Goal: Task Accomplishment & Management: Manage account settings

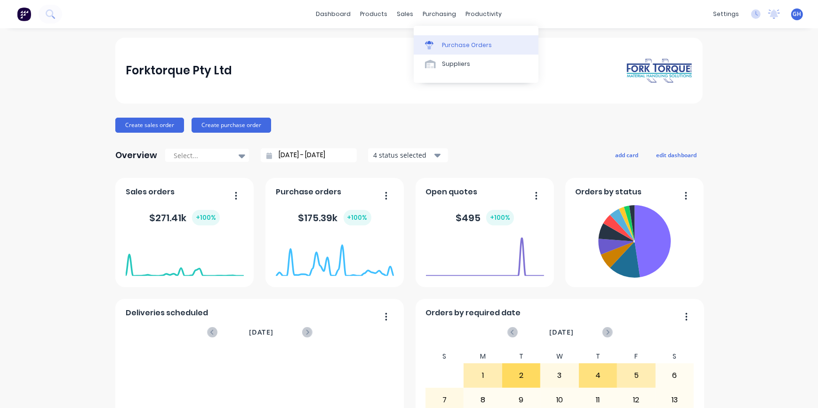
click at [455, 47] on div "Purchase Orders" at bounding box center [467, 45] width 50 height 8
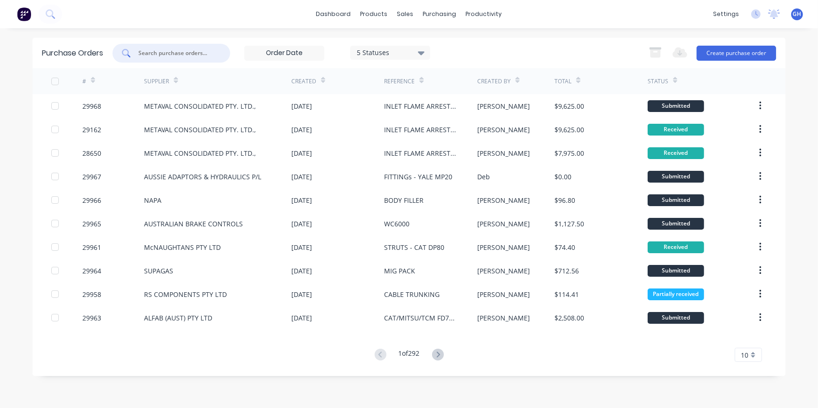
click at [179, 51] on input "text" at bounding box center [176, 52] width 78 height 9
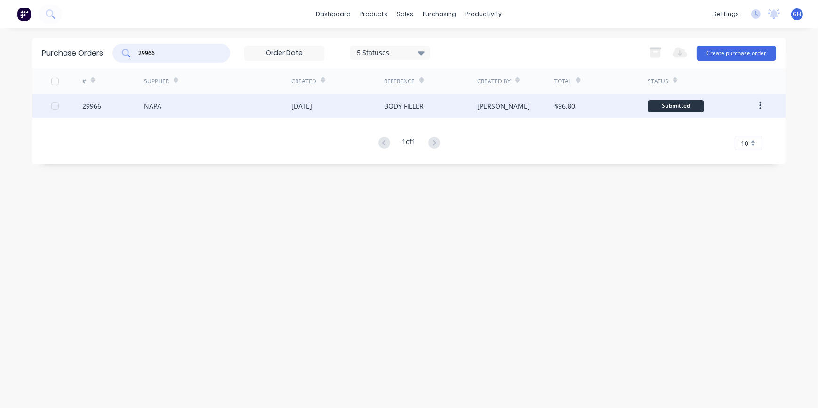
type input "29966"
click at [152, 105] on div "NAPA" at bounding box center [152, 106] width 17 height 10
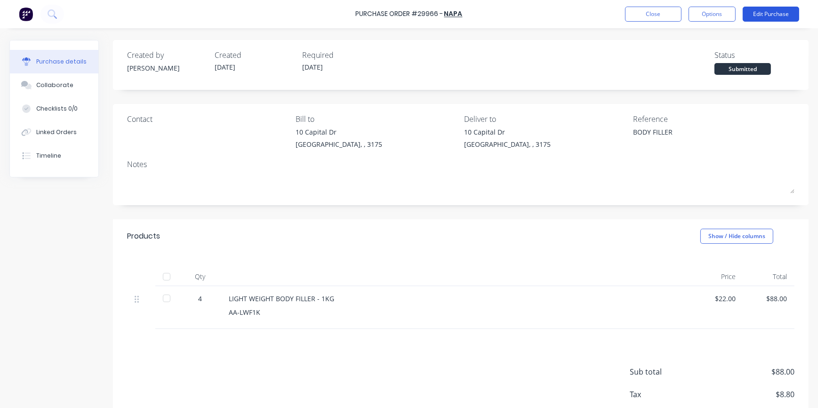
click at [764, 11] on button "Edit Purchase" at bounding box center [771, 14] width 57 height 15
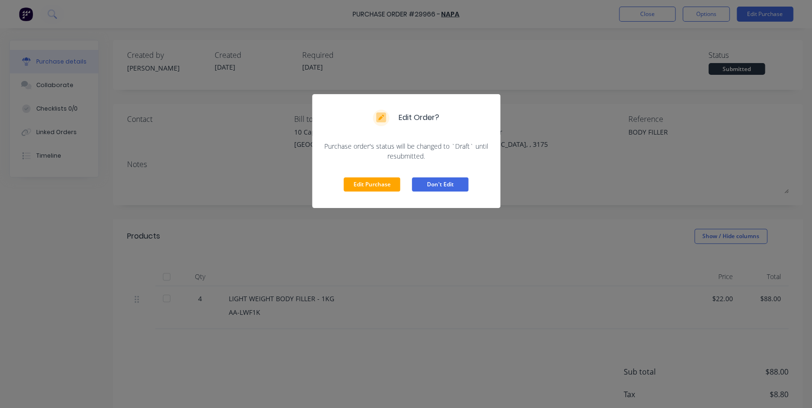
click at [448, 186] on button "Don't Edit" at bounding box center [440, 185] width 57 height 14
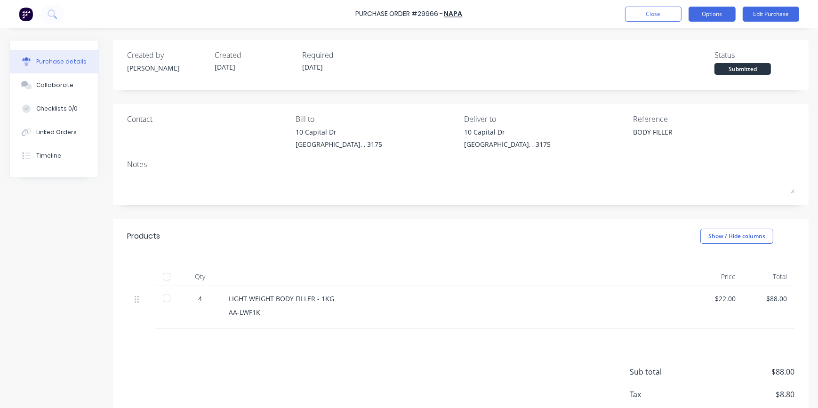
click at [701, 14] on button "Options" at bounding box center [712, 14] width 47 height 15
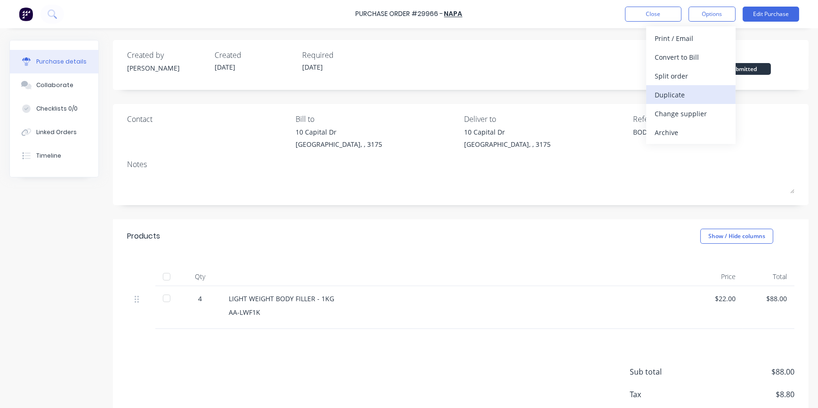
click at [671, 93] on div "Duplicate" at bounding box center [691, 95] width 73 height 14
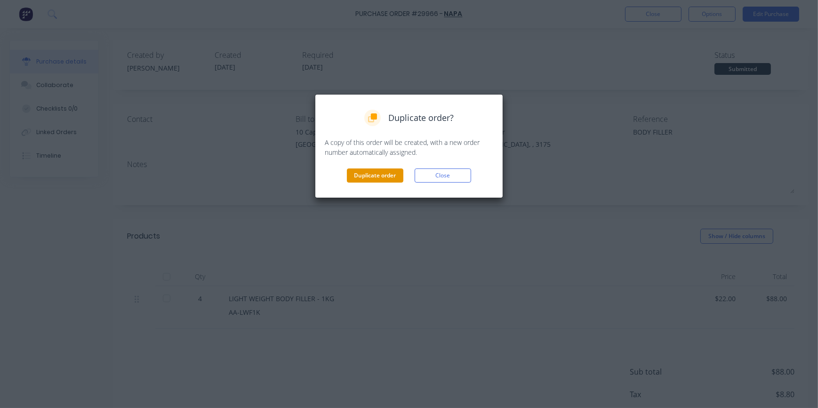
click at [386, 171] on button "Duplicate order" at bounding box center [375, 176] width 57 height 14
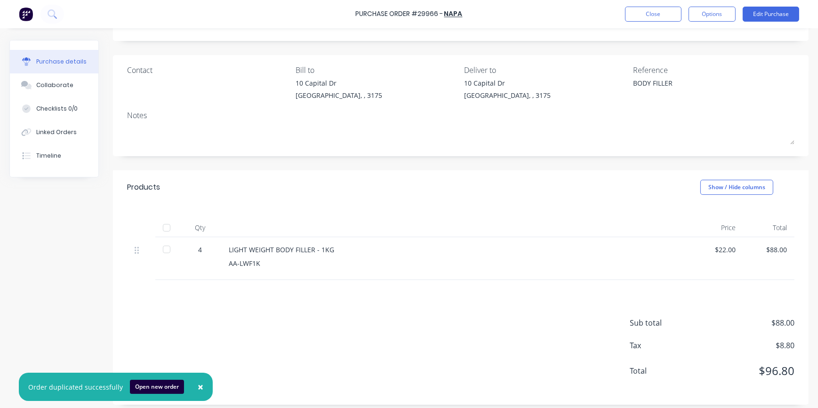
scroll to position [55, 0]
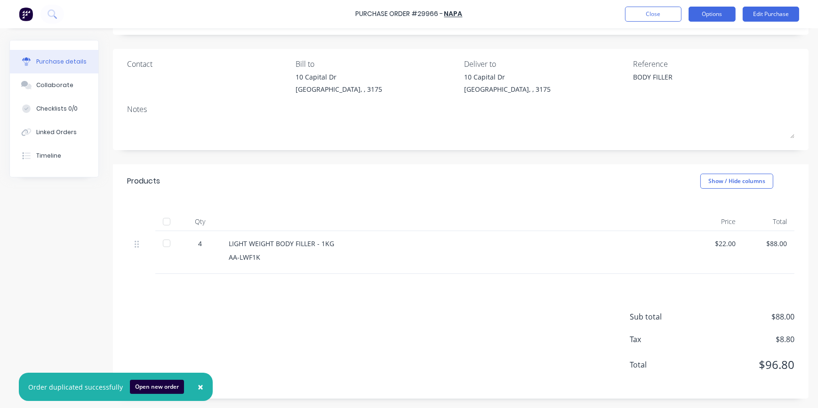
click at [711, 8] on button "Options" at bounding box center [712, 14] width 47 height 15
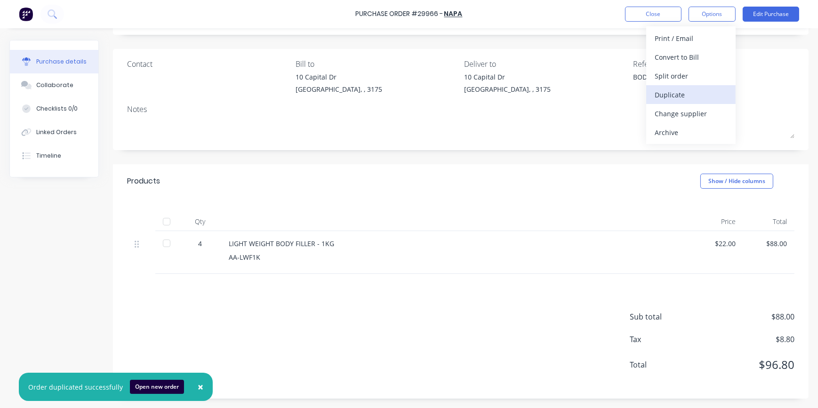
click at [666, 95] on div "Duplicate" at bounding box center [691, 95] width 73 height 14
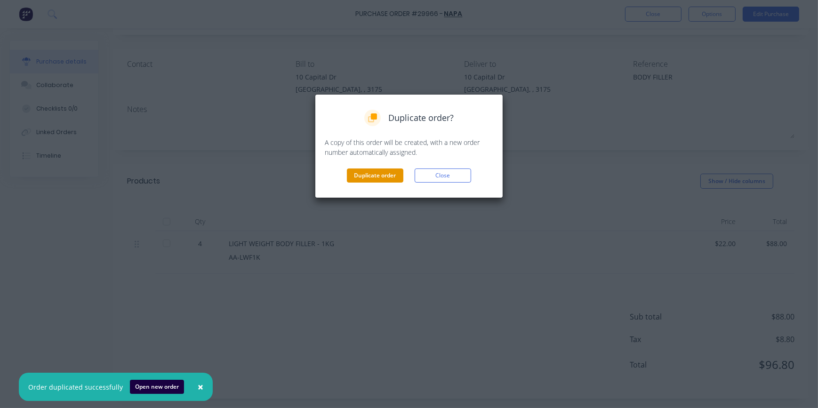
click at [381, 178] on button "Duplicate order" at bounding box center [375, 176] width 57 height 14
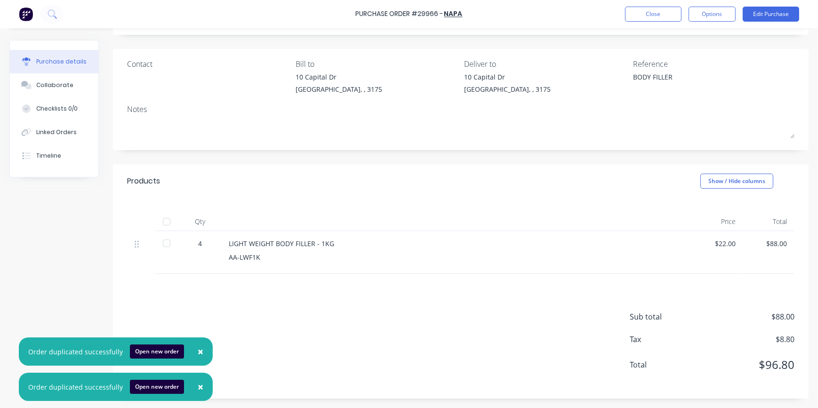
click at [198, 347] on span "×" at bounding box center [201, 351] width 6 height 13
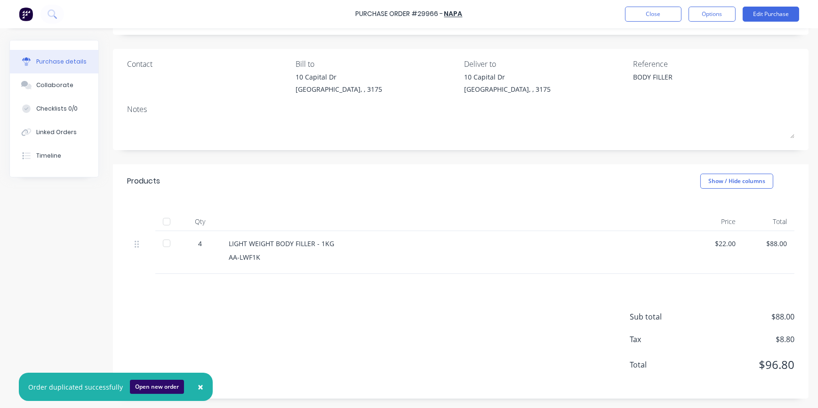
click at [156, 388] on button "Open new order" at bounding box center [157, 387] width 54 height 14
type textarea "x"
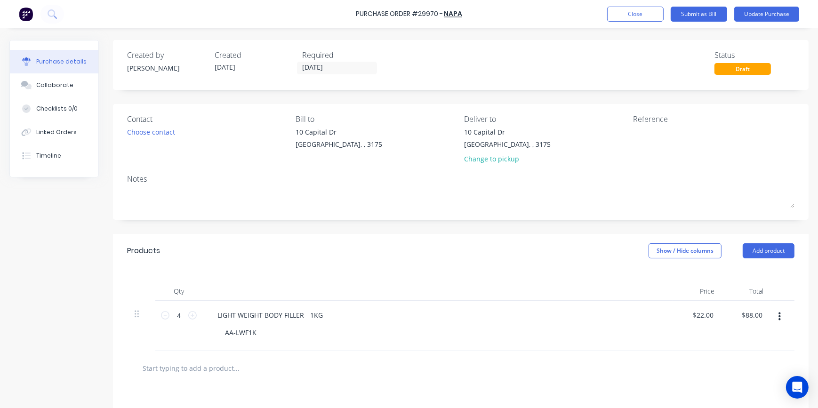
click at [779, 315] on icon "button" at bounding box center [780, 317] width 2 height 10
click at [728, 360] on button "Duplicate" at bounding box center [751, 360] width 80 height 19
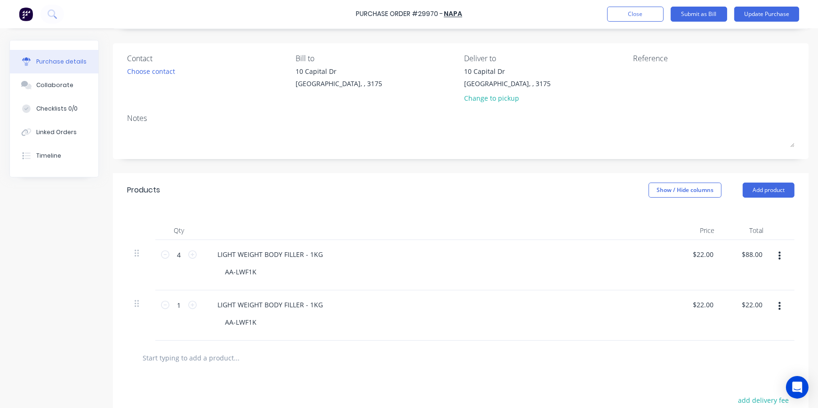
scroll to position [85, 0]
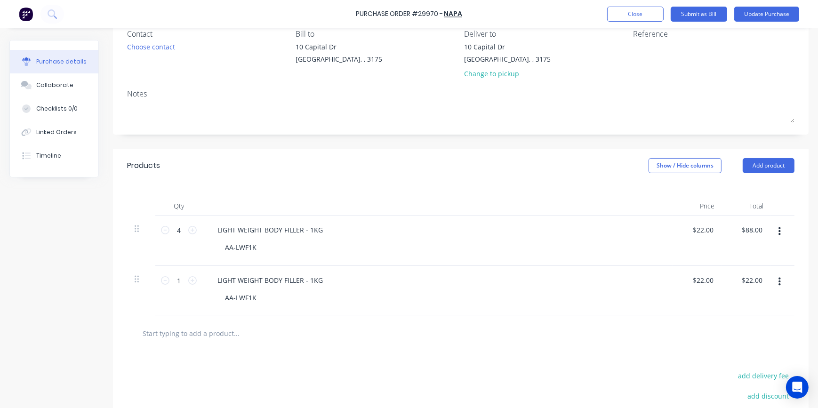
click at [139, 282] on div at bounding box center [141, 279] width 13 height 11
click at [165, 232] on icon at bounding box center [165, 230] width 8 height 8
type input "3"
type input "$66.00"
click at [137, 280] on icon at bounding box center [137, 279] width 4 height 8
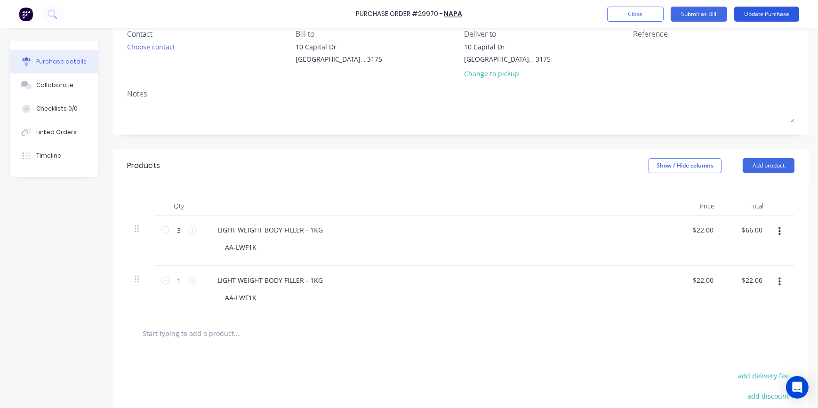
click at [781, 12] on button "Update Purchase" at bounding box center [767, 14] width 65 height 15
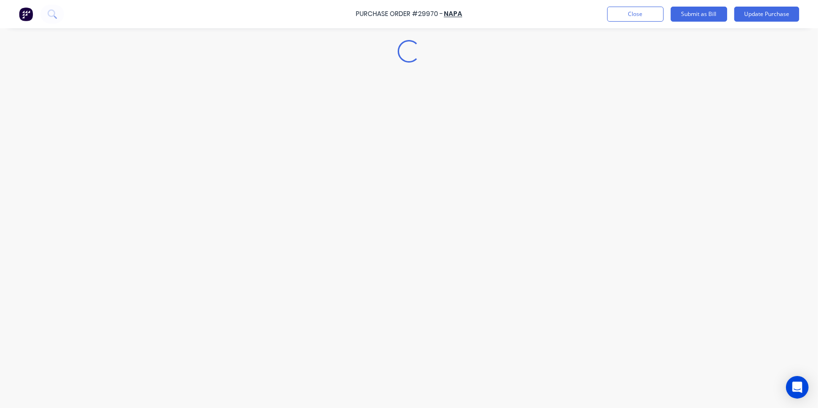
scroll to position [0, 0]
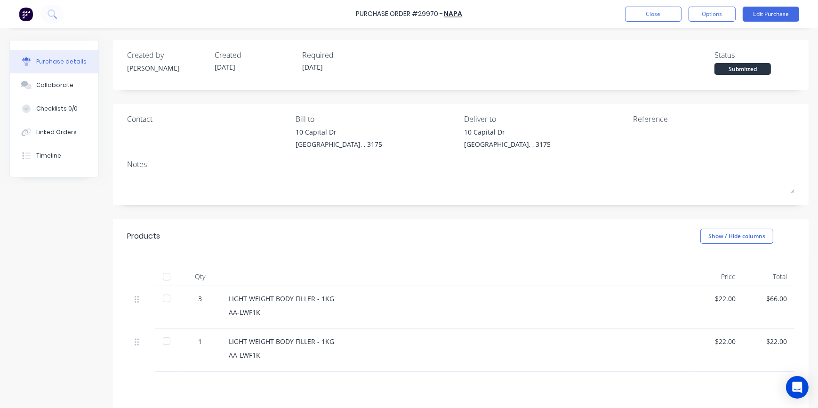
click at [172, 340] on div at bounding box center [166, 341] width 19 height 19
click at [776, 16] on button "Edit Purchase" at bounding box center [771, 14] width 57 height 15
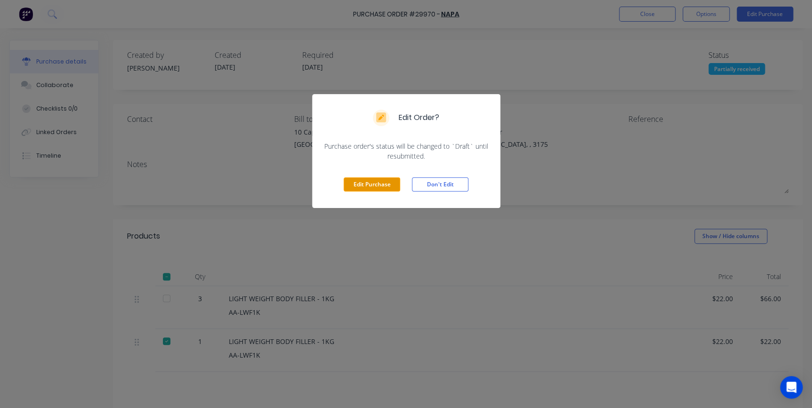
click at [372, 181] on button "Edit Purchase" at bounding box center [372, 185] width 57 height 14
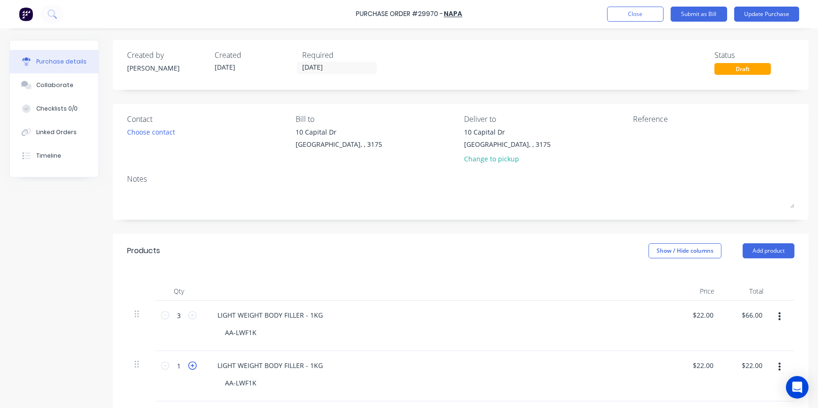
click at [195, 366] on icon at bounding box center [192, 366] width 8 height 8
type input "2"
type input "$44.00"
click at [165, 311] on icon at bounding box center [165, 315] width 8 height 8
type input "2"
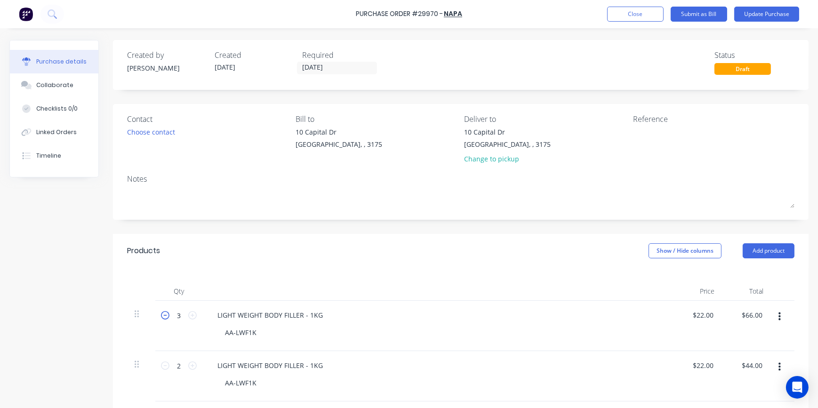
type input "$44.00"
click at [763, 9] on button "Update Purchase" at bounding box center [767, 14] width 65 height 15
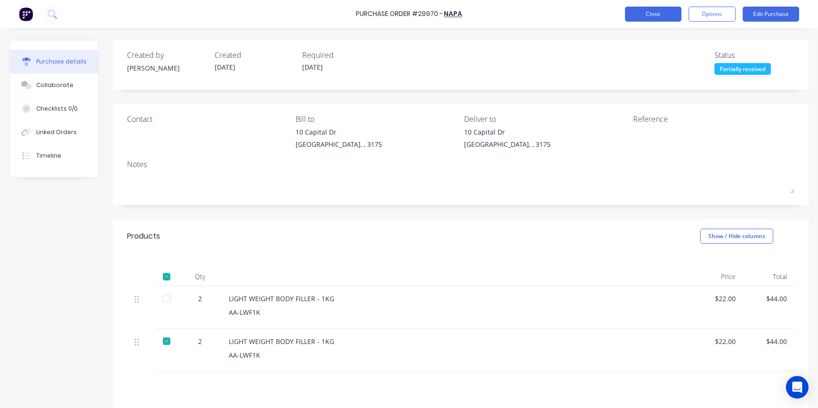
click at [657, 14] on button "Close" at bounding box center [653, 14] width 57 height 15
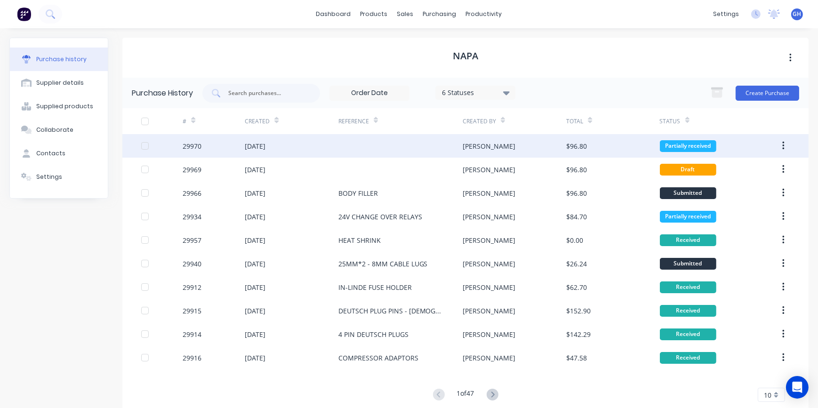
click at [385, 148] on div at bounding box center [401, 146] width 124 height 24
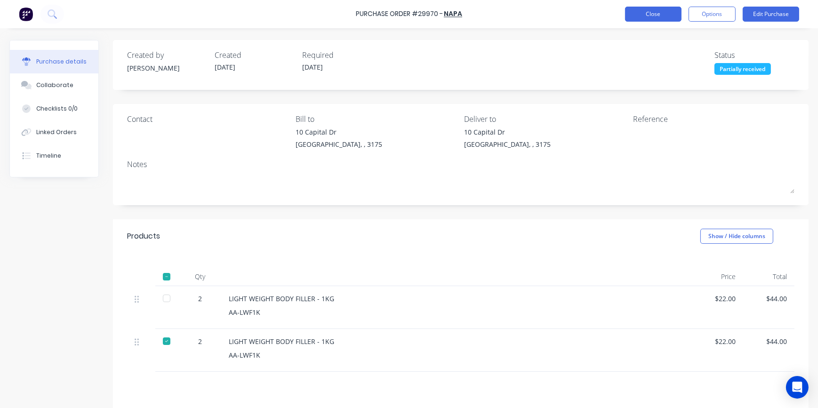
click at [665, 18] on button "Close" at bounding box center [653, 14] width 57 height 15
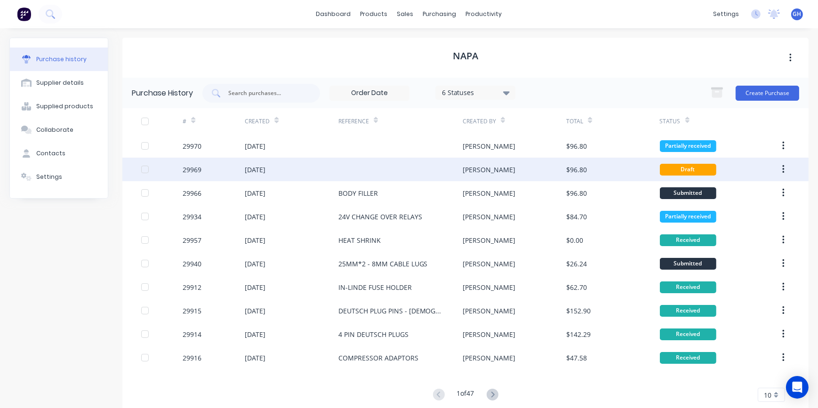
click at [566, 178] on div "$96.80" at bounding box center [612, 170] width 93 height 24
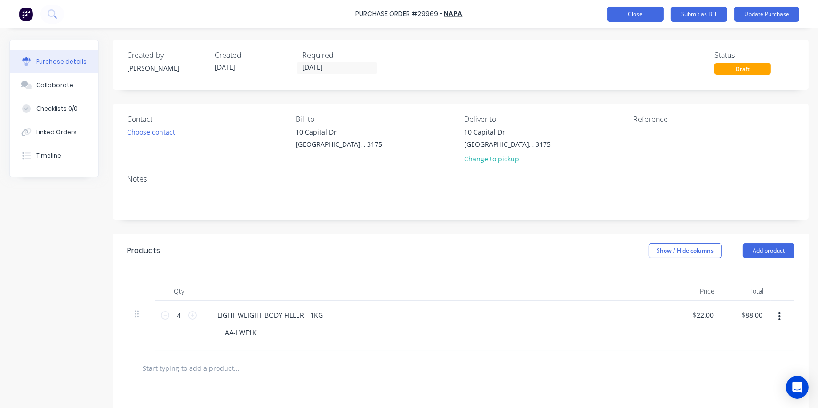
click at [629, 15] on button "Close" at bounding box center [635, 14] width 57 height 15
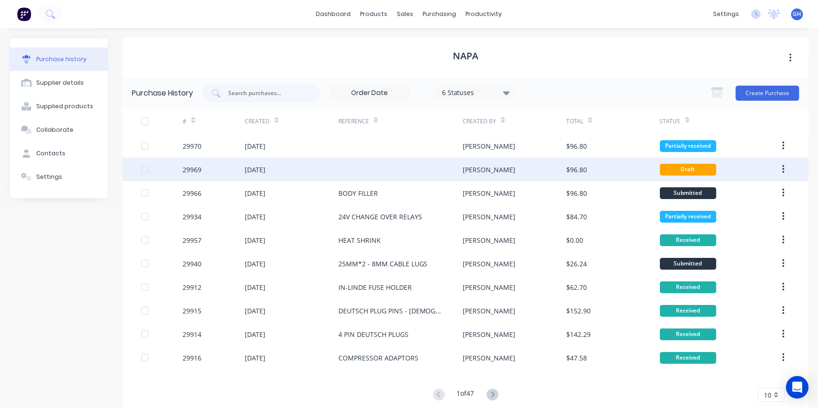
click at [438, 167] on div at bounding box center [401, 170] width 124 height 24
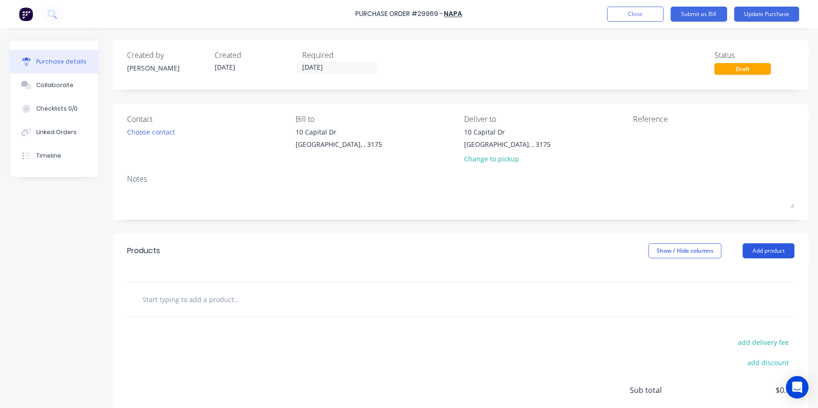
click at [771, 251] on button "Add product" at bounding box center [769, 250] width 52 height 15
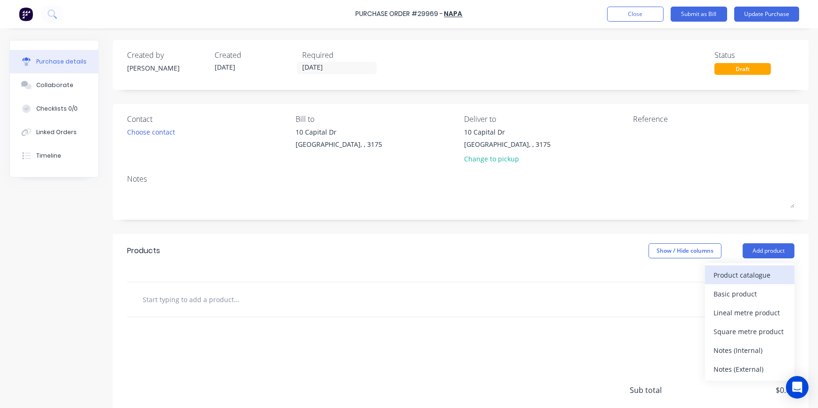
click at [731, 277] on div "Product catalogue" at bounding box center [750, 275] width 73 height 14
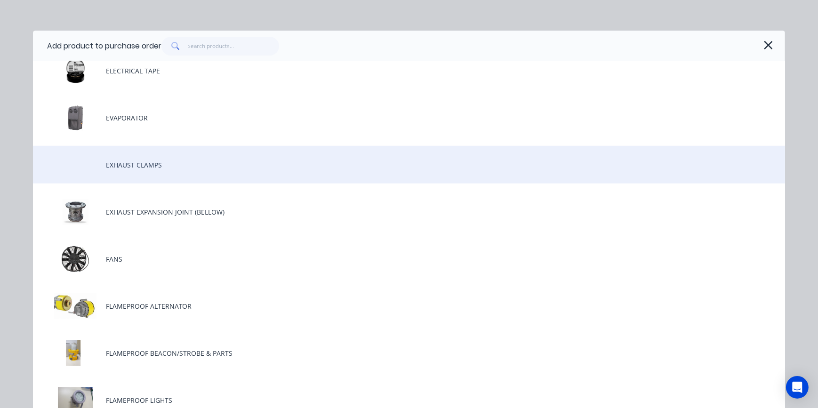
scroll to position [1027, 0]
click at [150, 169] on div "EXHAUST CLAMPS" at bounding box center [409, 167] width 752 height 38
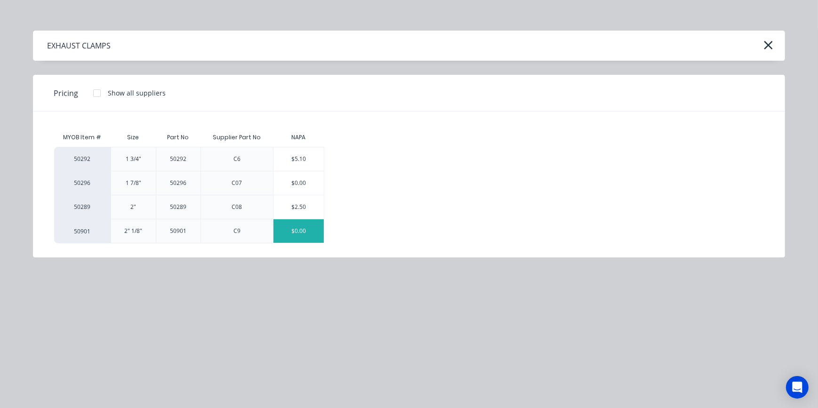
click at [292, 230] on div "$0.00" at bounding box center [299, 231] width 50 height 24
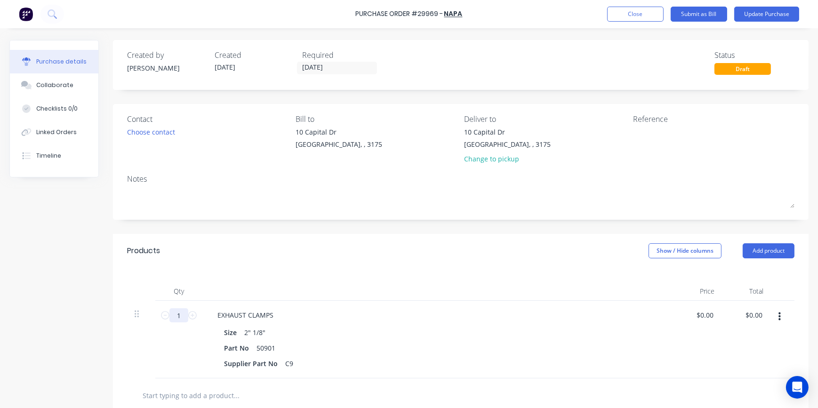
drag, startPoint x: 175, startPoint y: 315, endPoint x: 182, endPoint y: 315, distance: 6.6
click at [182, 315] on input "1" at bounding box center [179, 315] width 19 height 14
type input "35"
click at [701, 313] on input "0" at bounding box center [705, 315] width 22 height 14
type input "$1.82"
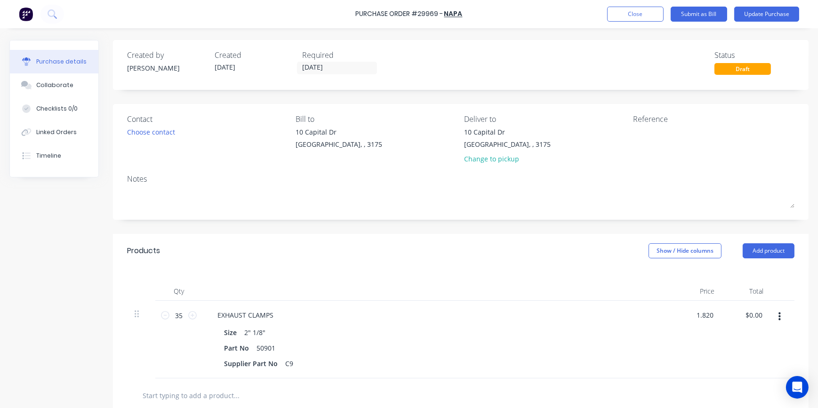
type input "$63.70"
click at [717, 354] on div "$1.82 1.820" at bounding box center [697, 340] width 49 height 78
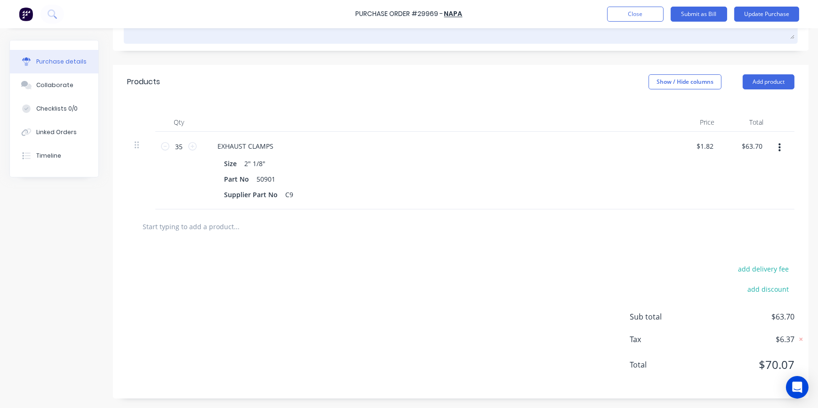
scroll to position [0, 0]
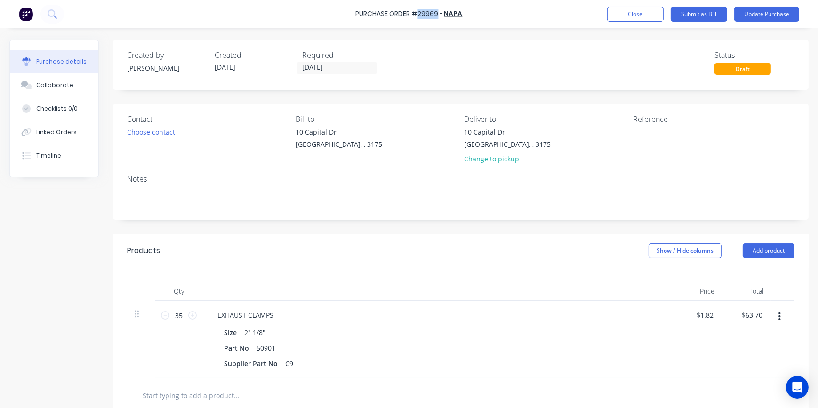
drag, startPoint x: 418, startPoint y: 14, endPoint x: 437, endPoint y: 12, distance: 19.4
click at [437, 12] on div "Purchase Order #29969 -" at bounding box center [400, 14] width 88 height 10
copy div "29969"
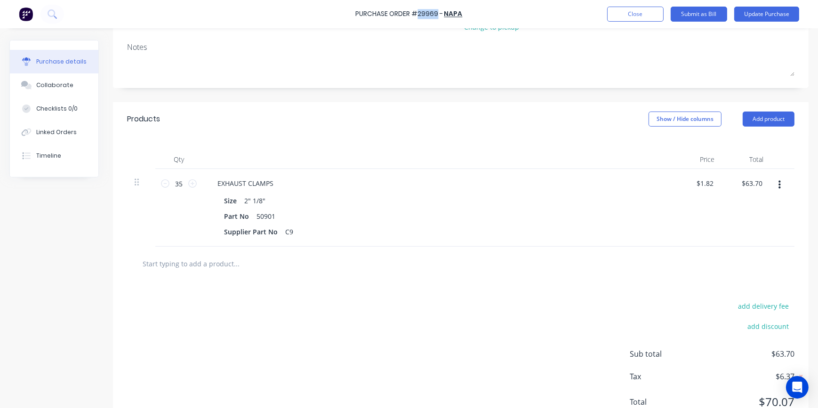
scroll to position [169, 0]
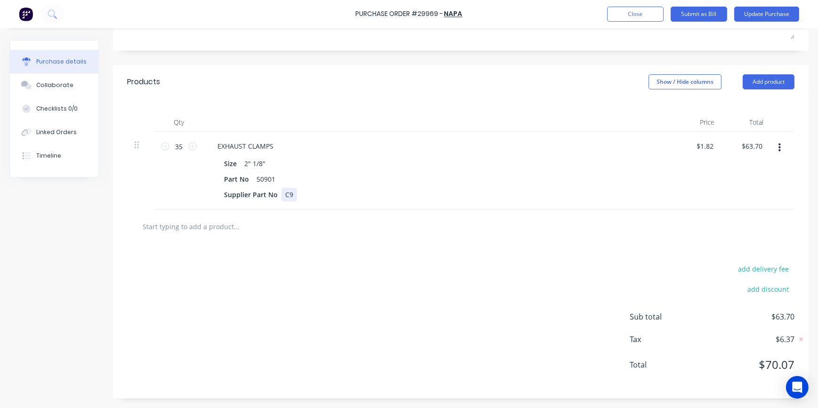
click at [287, 194] on div "C9" at bounding box center [290, 195] width 16 height 14
drag, startPoint x: 256, startPoint y: 177, endPoint x: 274, endPoint y: 178, distance: 18.5
click at [274, 178] on div "50901" at bounding box center [266, 179] width 26 height 14
click at [327, 244] on div "Products Show / Hide columns Add product Qty Price Total 35 35 EXHAUST CLAMPS S…" at bounding box center [461, 232] width 696 height 334
drag, startPoint x: 327, startPoint y: 244, endPoint x: 389, endPoint y: 260, distance: 63.6
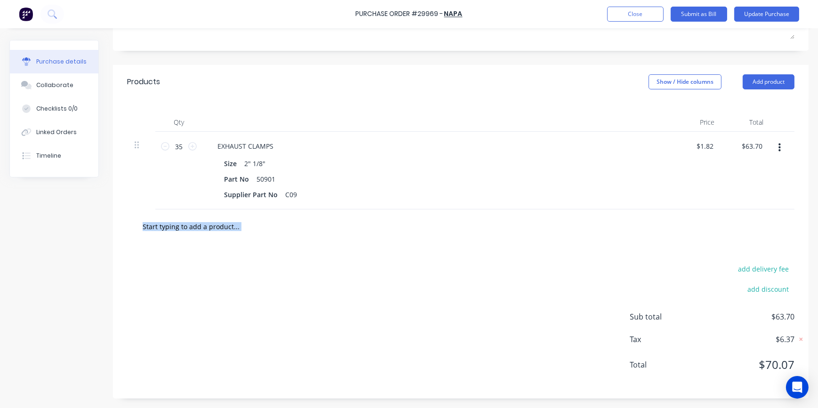
click at [388, 259] on div "add delivery fee add discount Sub total $63.70 Tax $6.37 Total $70.07" at bounding box center [461, 321] width 696 height 155
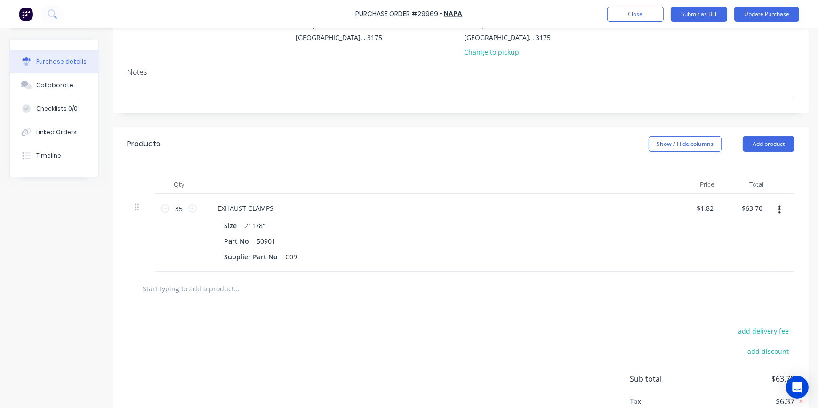
scroll to position [0, 0]
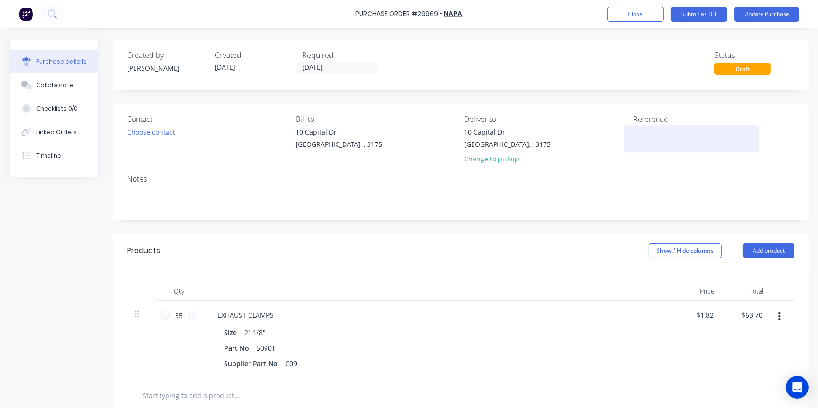
click at [636, 140] on textarea at bounding box center [692, 137] width 118 height 21
type textarea "2"
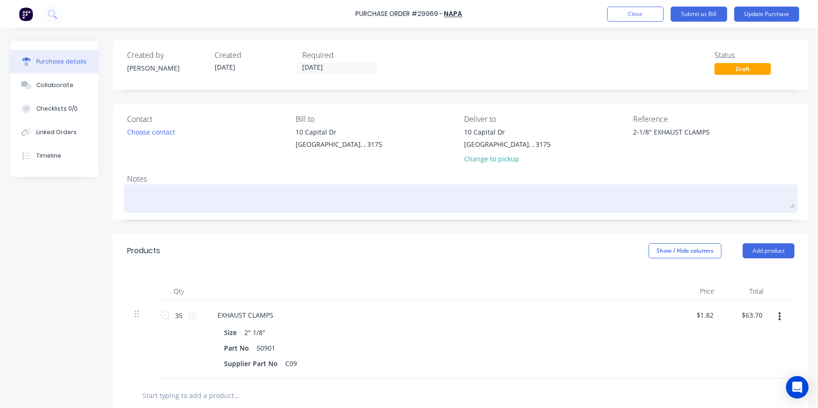
type textarea "2-1/8" EXHAUST CLAMPS"
type textarea "x"
type textarea "2-1/8" EXHAUST CLAMPS"
drag, startPoint x: 142, startPoint y: 196, endPoint x: 137, endPoint y: 196, distance: 5.2
click at [142, 196] on textarea at bounding box center [461, 197] width 668 height 21
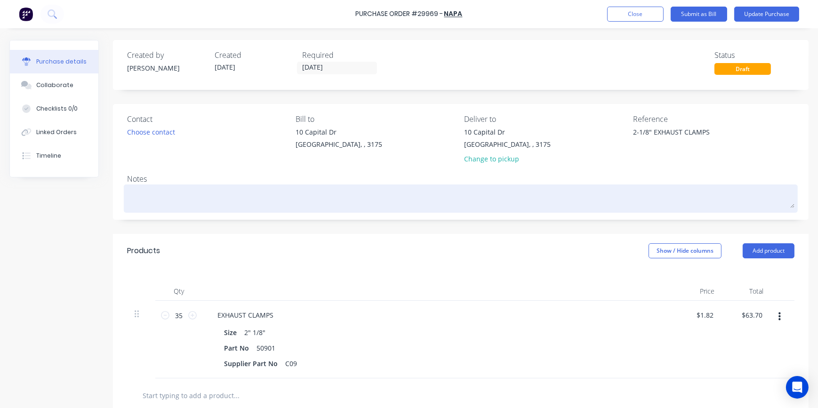
type textarea "x"
type textarea "S"
type textarea "x"
type textarea "ST"
type textarea "x"
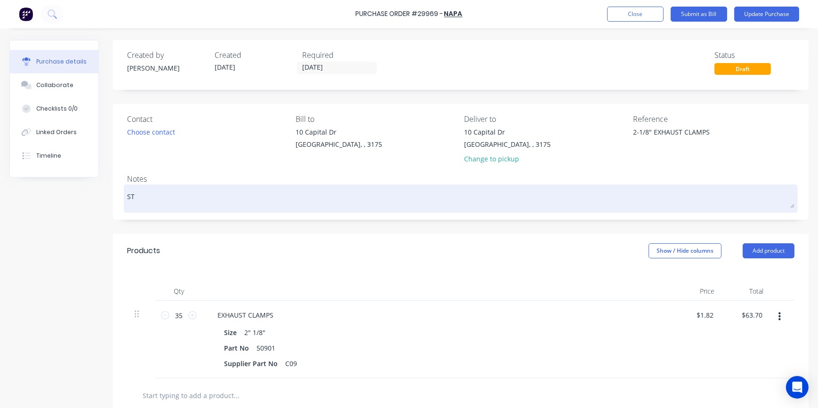
type textarea "STO"
type textarea "x"
type textarea "STOC"
type textarea "x"
type textarea "STOCL"
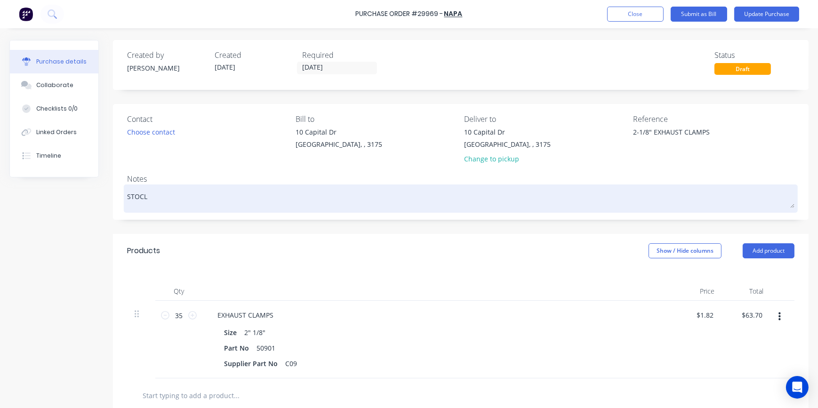
type textarea "x"
type textarea "STOC"
type textarea "x"
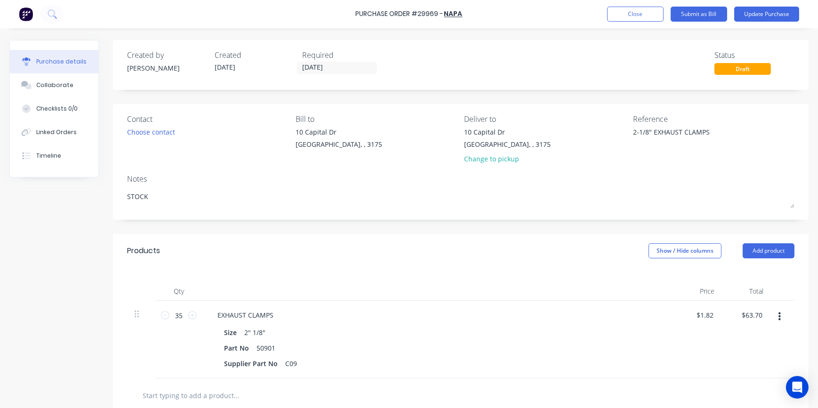
type textarea "STOCK"
type textarea "x"
type textarea "STOCK"
drag, startPoint x: 434, startPoint y: 257, endPoint x: 422, endPoint y: 259, distance: 11.9
click at [434, 257] on div "Products Show / Hide columns Add product" at bounding box center [461, 251] width 696 height 34
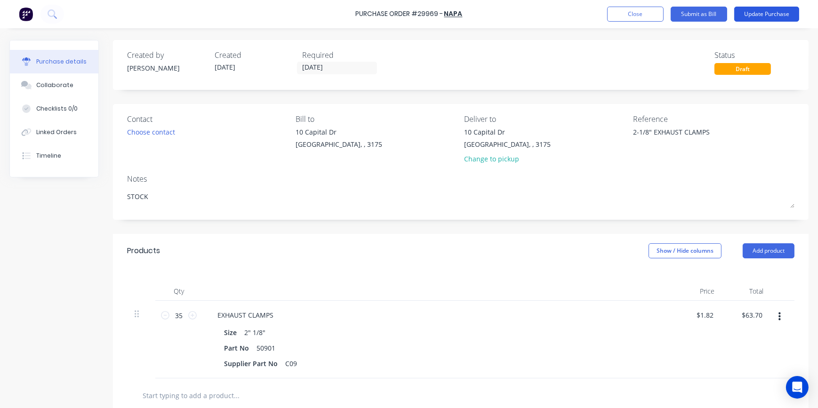
click at [758, 18] on button "Update Purchase" at bounding box center [767, 14] width 65 height 15
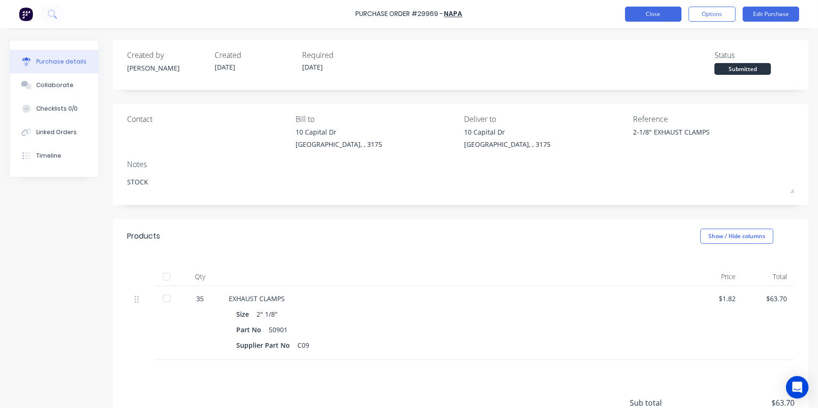
click at [663, 17] on button "Close" at bounding box center [653, 14] width 57 height 15
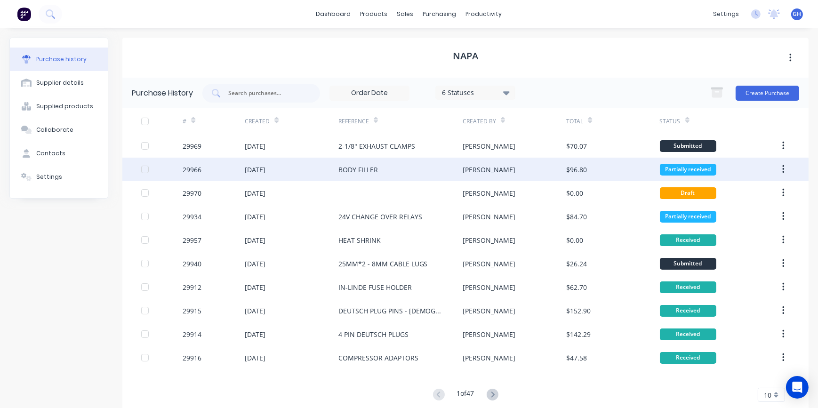
click at [644, 169] on div "$96.80" at bounding box center [612, 170] width 93 height 24
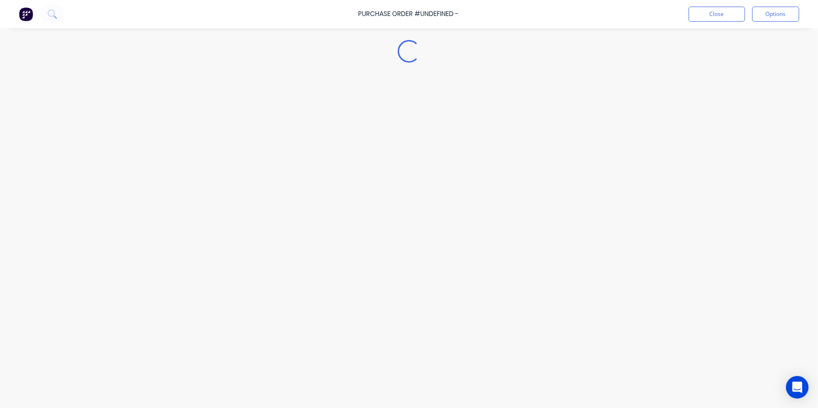
type textarea "x"
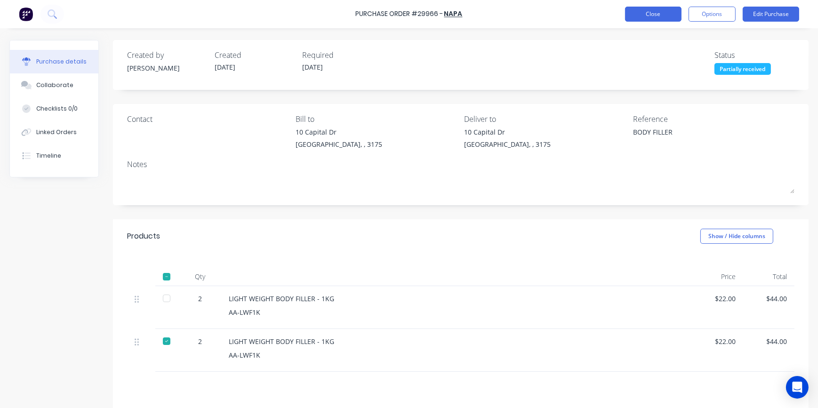
click at [659, 19] on button "Close" at bounding box center [653, 14] width 57 height 15
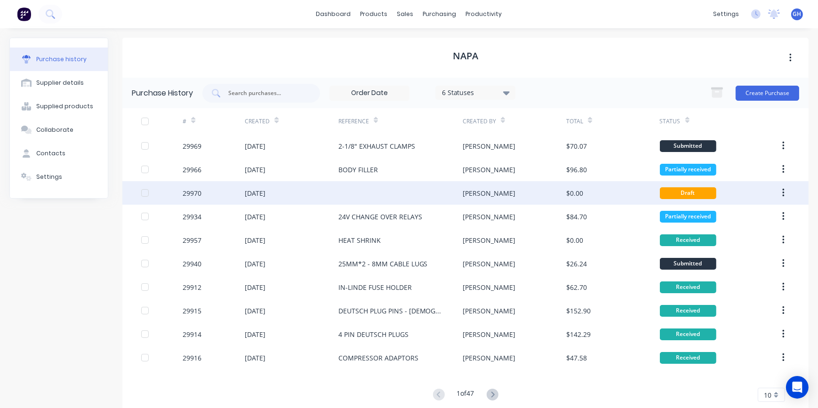
click at [585, 201] on div "$0.00" at bounding box center [612, 193] width 93 height 24
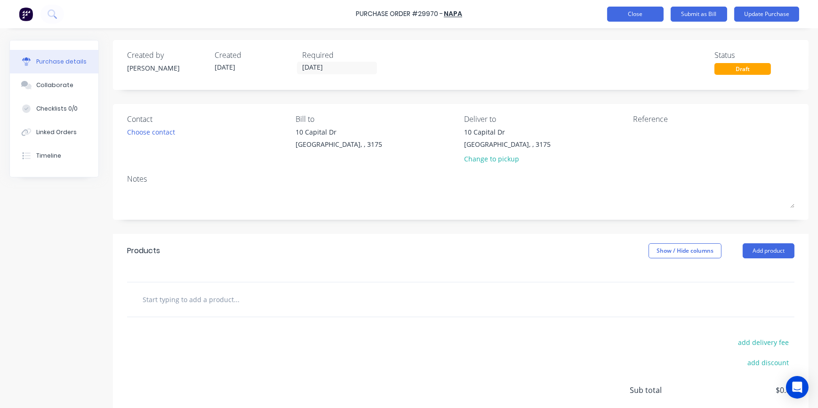
click at [621, 20] on button "Close" at bounding box center [635, 14] width 57 height 15
